Goal: Information Seeking & Learning: Learn about a topic

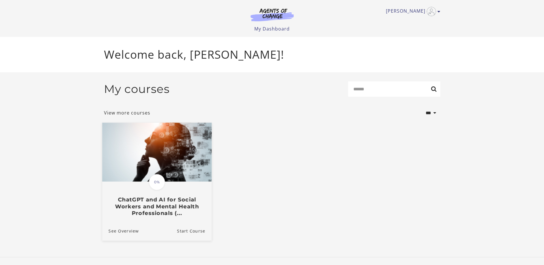
click at [158, 209] on h3 "ChatGPT and AI for Social Workers and Mental Health Professionals (..." at bounding box center [156, 206] width 97 height 20
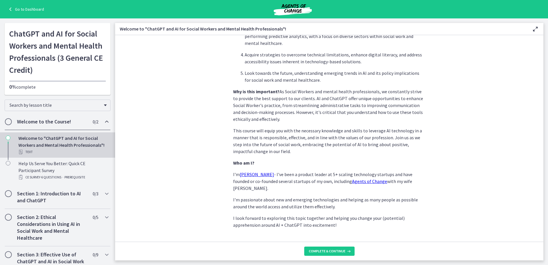
scroll to position [238, 0]
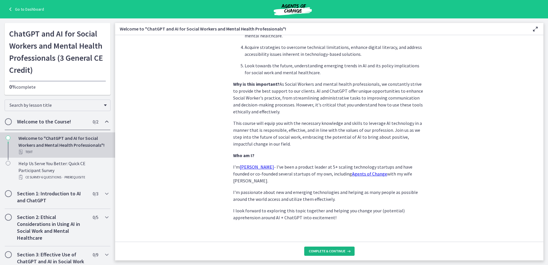
click at [329, 250] on span "Complete & continue" at bounding box center [327, 251] width 37 height 5
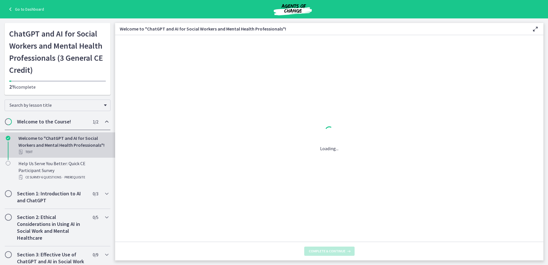
scroll to position [0, 0]
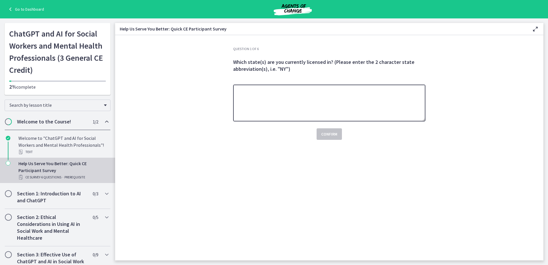
click at [262, 98] on textarea at bounding box center [329, 103] width 192 height 37
type textarea "**"
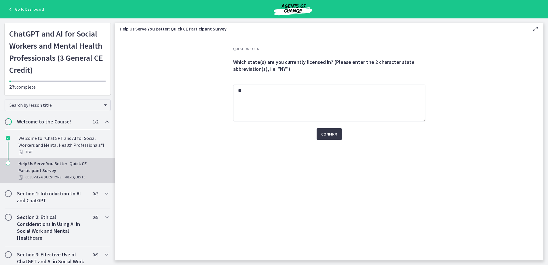
click at [327, 135] on span "Confirm" at bounding box center [329, 134] width 16 height 7
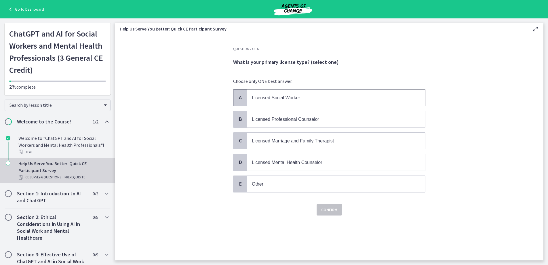
click at [266, 98] on span "Licensed Social Worker" at bounding box center [276, 97] width 48 height 5
click at [326, 207] on span "Confirm" at bounding box center [329, 209] width 16 height 7
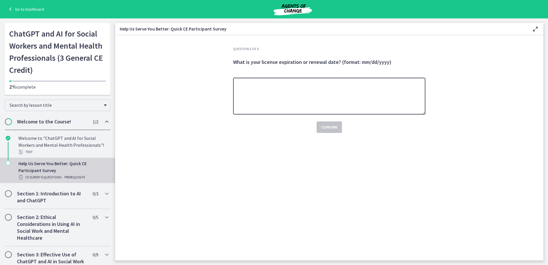
click at [282, 88] on textarea at bounding box center [329, 96] width 192 height 37
type textarea "**********"
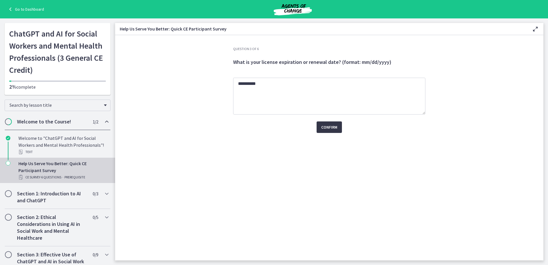
click at [325, 129] on span "Confirm" at bounding box center [329, 127] width 16 height 7
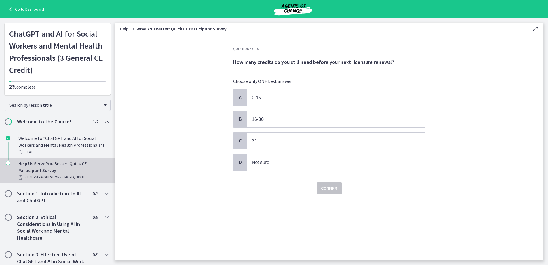
click at [272, 100] on p "0-15" at bounding box center [330, 97] width 157 height 7
click at [322, 185] on span "Confirm" at bounding box center [329, 188] width 16 height 7
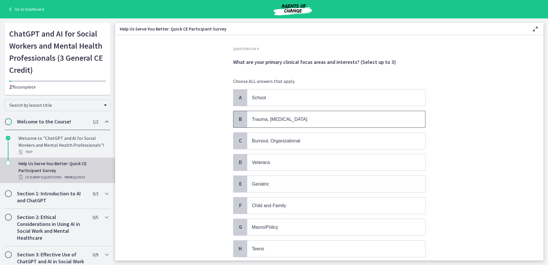
click at [277, 117] on p "Trauma, PTSD" at bounding box center [330, 119] width 157 height 7
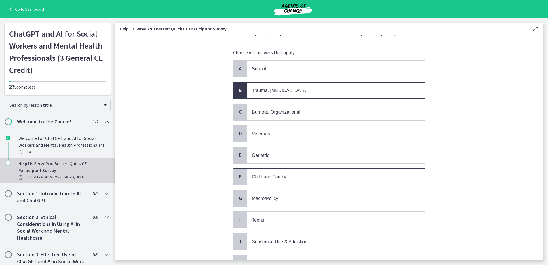
click at [288, 169] on span "Child and Family" at bounding box center [336, 177] width 178 height 16
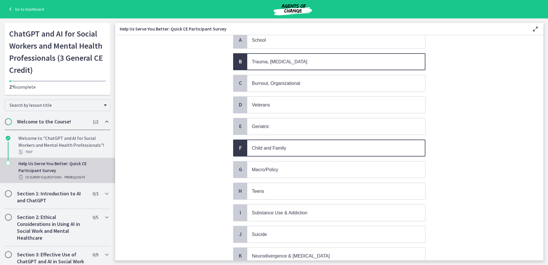
scroll to position [86, 0]
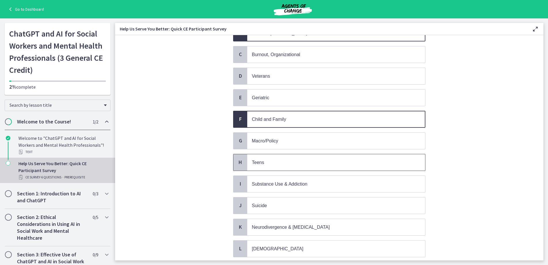
click at [286, 165] on p "Teens" at bounding box center [330, 162] width 157 height 7
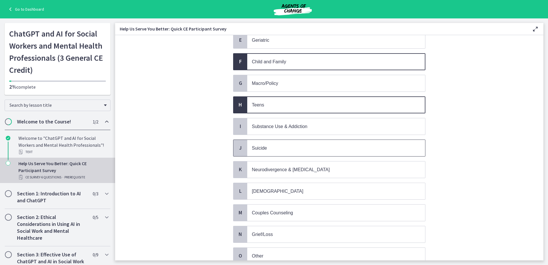
scroll to position [173, 0]
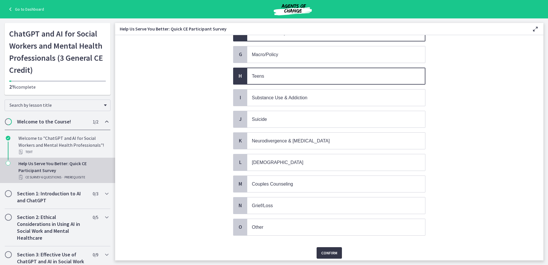
click at [325, 252] on span "Confirm" at bounding box center [329, 253] width 16 height 7
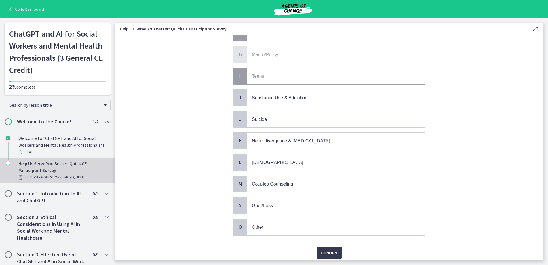
scroll to position [0, 0]
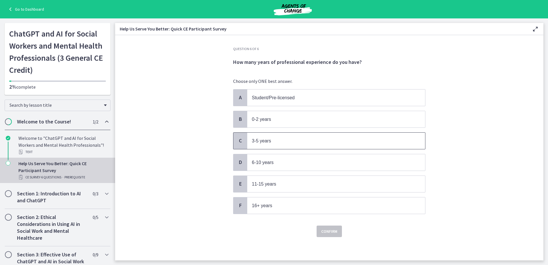
click at [266, 142] on span "3-5 years" at bounding box center [261, 140] width 19 height 5
click at [328, 229] on span "Confirm" at bounding box center [329, 231] width 16 height 7
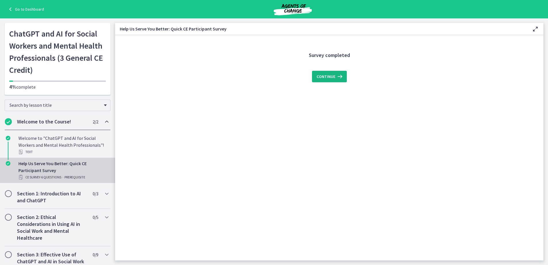
click at [323, 78] on span "Continue" at bounding box center [326, 76] width 19 height 7
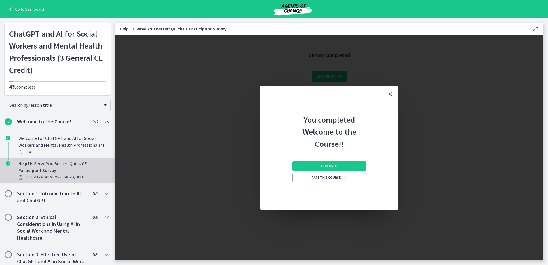
click at [389, 93] on icon "Close" at bounding box center [390, 94] width 7 height 7
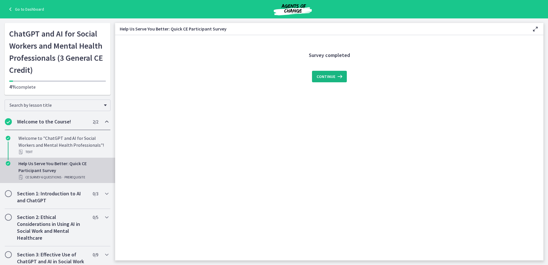
click at [332, 80] on button "Continue" at bounding box center [329, 77] width 35 height 12
click at [336, 79] on icon at bounding box center [339, 76] width 8 height 7
click at [334, 76] on span "Continue" at bounding box center [326, 76] width 19 height 7
click at [31, 193] on h2 "Section 1: Introduction to AI and ChatGPT" at bounding box center [52, 197] width 70 height 14
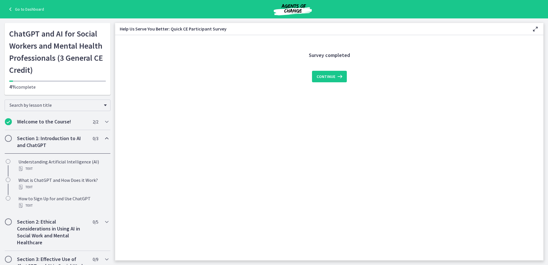
click at [26, 136] on h2 "Section 1: Introduction to AI and ChatGPT" at bounding box center [52, 142] width 70 height 14
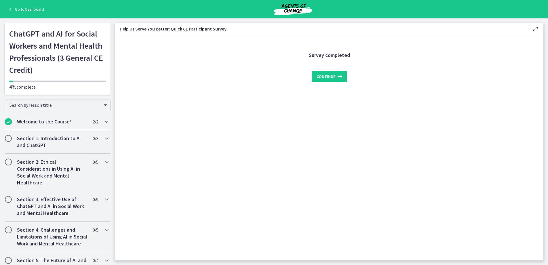
click at [21, 124] on h2 "Welcome to the Course!" at bounding box center [52, 121] width 70 height 7
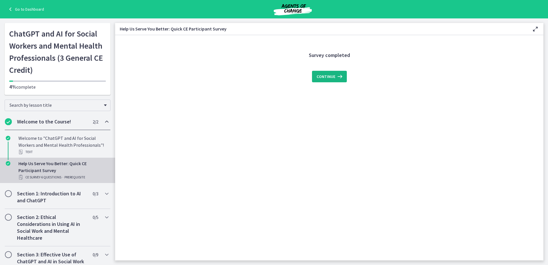
click at [326, 75] on span "Continue" at bounding box center [326, 76] width 19 height 7
click at [534, 28] on icon at bounding box center [535, 29] width 7 height 7
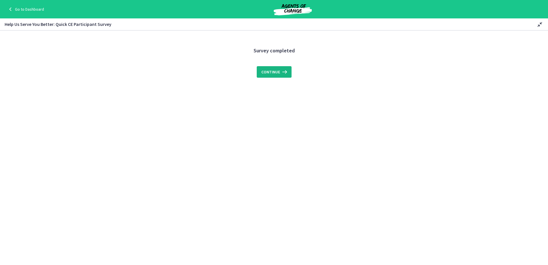
click at [273, 76] on button "Continue" at bounding box center [274, 72] width 35 height 12
click at [35, 10] on link "Go to Dashboard" at bounding box center [25, 9] width 37 height 7
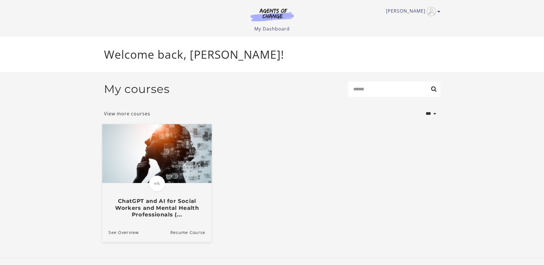
click at [164, 213] on h3 "ChatGPT and AI for Social Workers and Mental Health Professionals (..." at bounding box center [156, 208] width 97 height 20
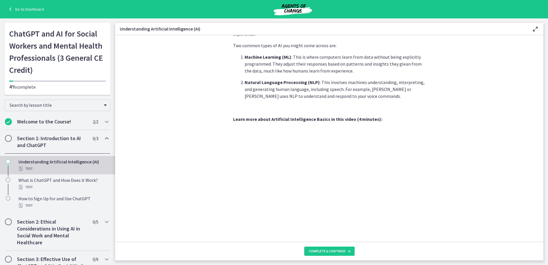
scroll to position [201, 0]
